Goal: Navigation & Orientation: Find specific page/section

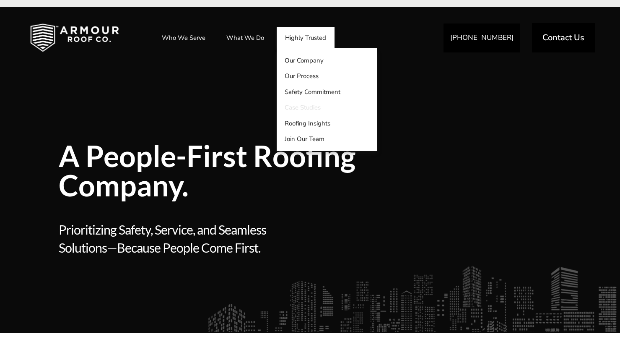
click at [312, 107] on link "Case Studies" at bounding box center [327, 108] width 101 height 16
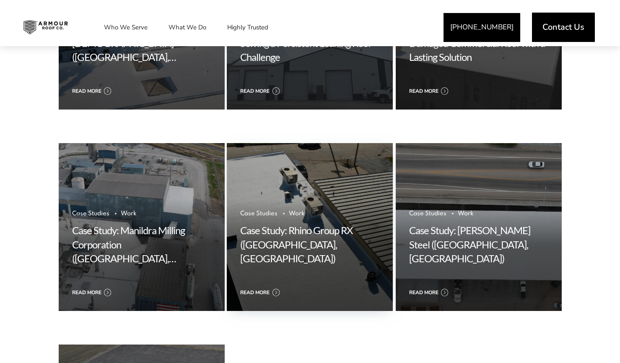
scroll to position [559, 0]
